Goal: Information Seeking & Learning: Learn about a topic

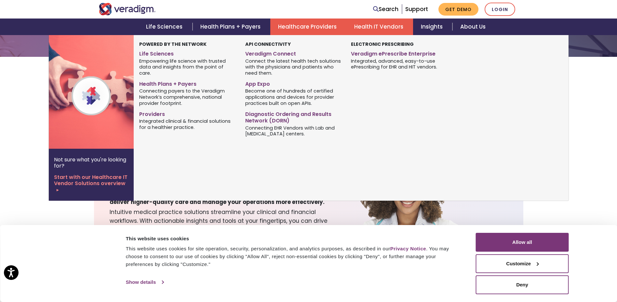
scroll to position [130, 0]
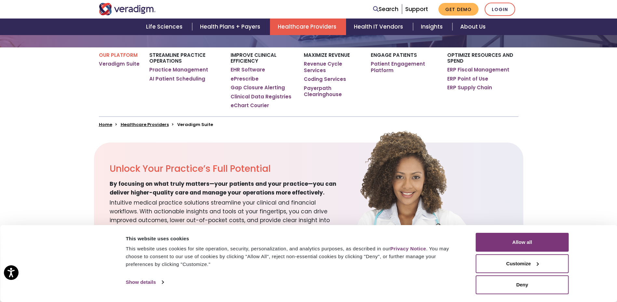
click at [574, 220] on section "Unlock Your Practice’s Full Potential By focusing on what truly matters—your pa…" at bounding box center [308, 204] width 617 height 122
click at [496, 245] on button "Allow all" at bounding box center [522, 242] width 93 height 19
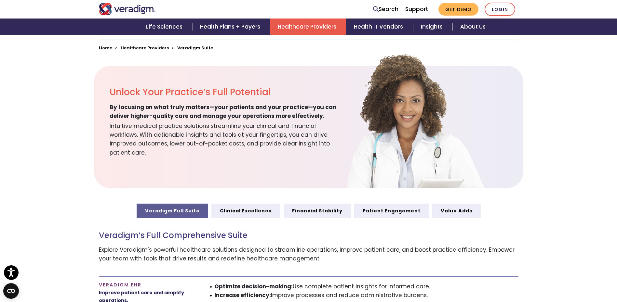
scroll to position [228, 0]
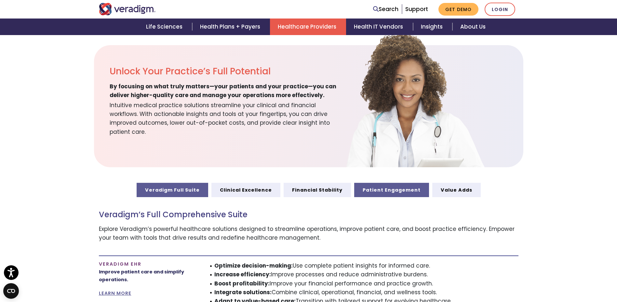
click at [387, 191] on link "Patient Engagement" at bounding box center [391, 190] width 75 height 14
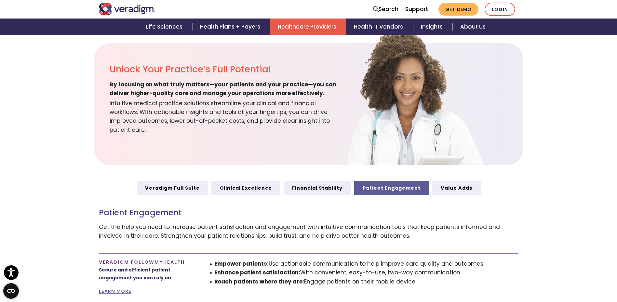
scroll to position [293, 0]
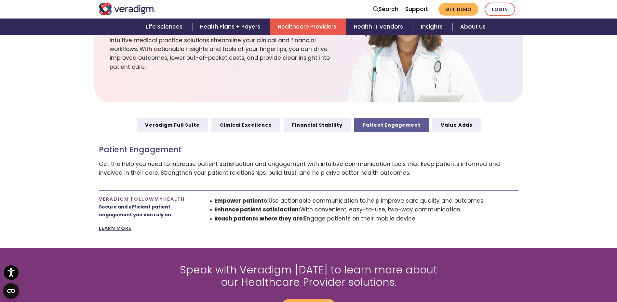
click at [110, 227] on link "LEARN MORE" at bounding box center [115, 228] width 33 height 7
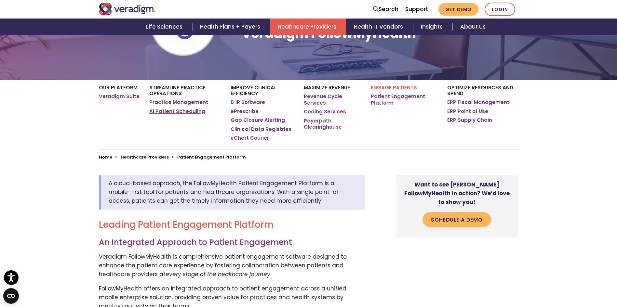
click at [164, 109] on link "AI Patient Scheduling" at bounding box center [177, 111] width 56 height 7
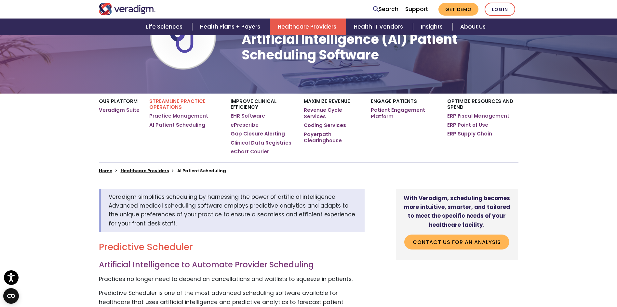
scroll to position [65, 0]
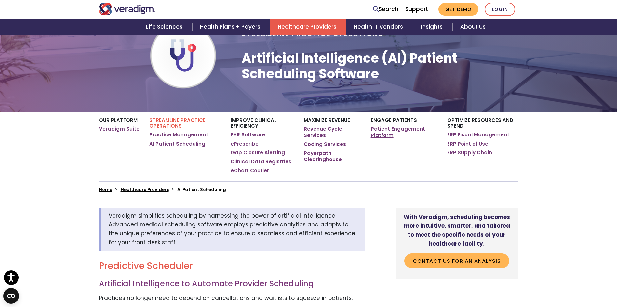
click at [385, 136] on link "Patient Engagement Platform" at bounding box center [404, 132] width 67 height 13
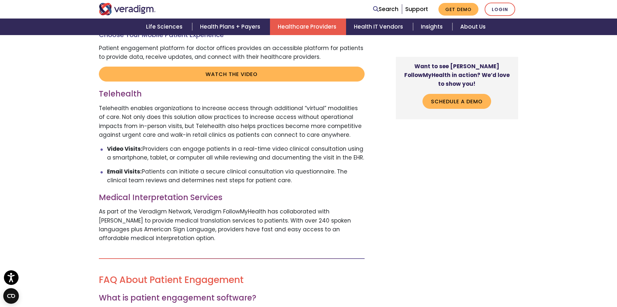
scroll to position [1271, 0]
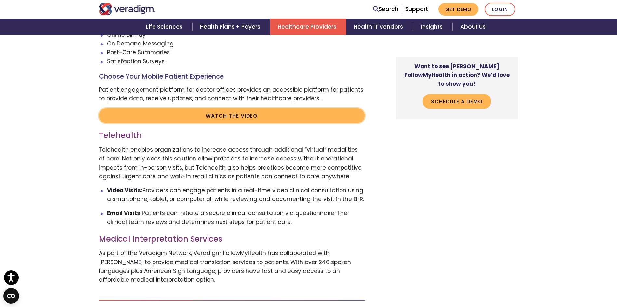
click at [214, 119] on link "Watch the video" at bounding box center [232, 115] width 266 height 15
